Goal: Communication & Community: Answer question/provide support

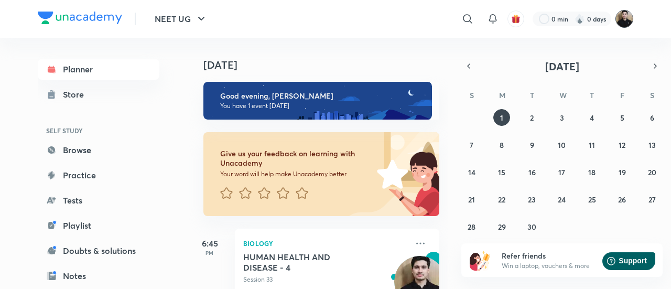
click at [624, 25] on img at bounding box center [624, 19] width 18 height 18
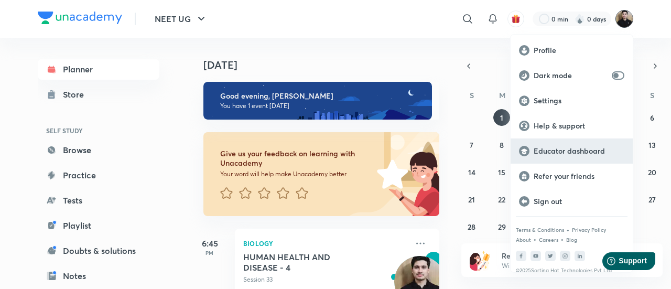
click at [581, 150] on p "Educator dashboard" at bounding box center [578, 150] width 91 height 9
